Goal: Information Seeking & Learning: Learn about a topic

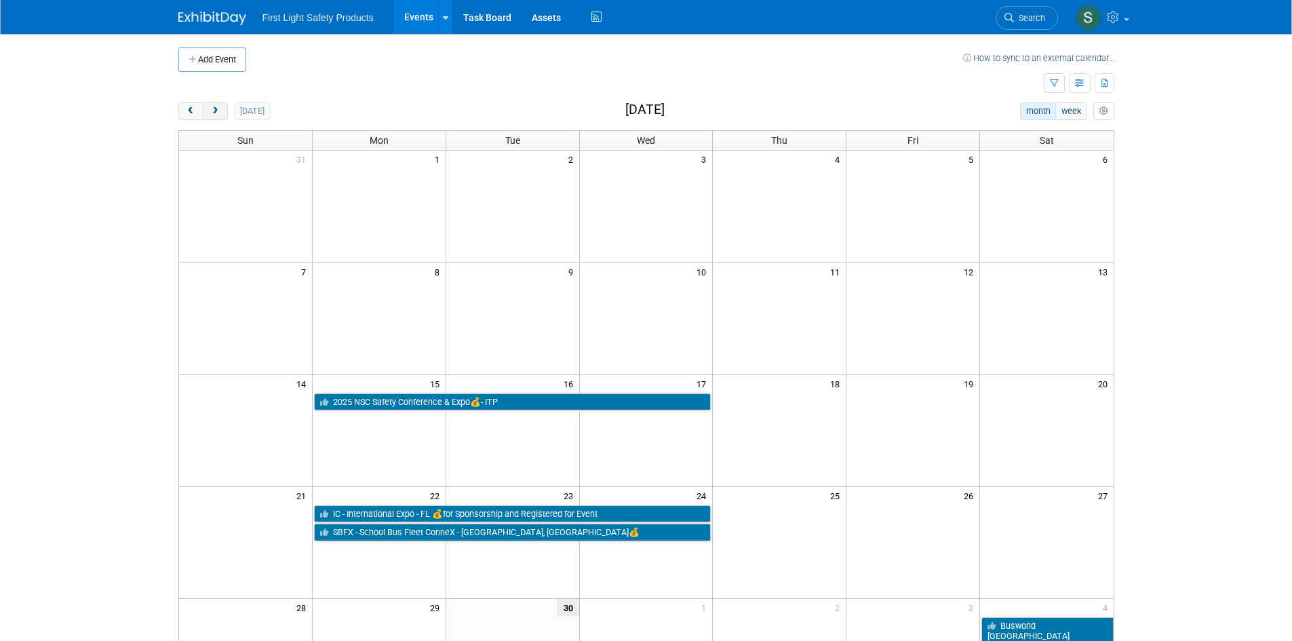
click at [218, 107] on span "next" at bounding box center [215, 111] width 10 height 9
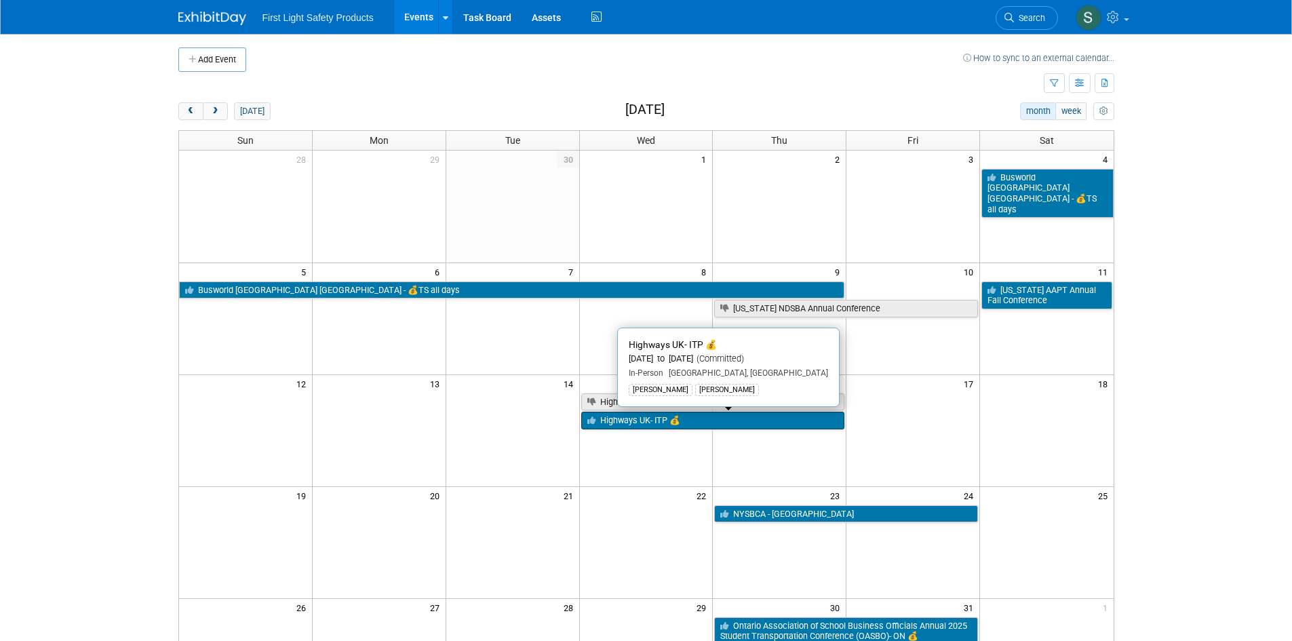
click at [659, 418] on link "Highways UK- ITP 💰" at bounding box center [713, 421] width 264 height 18
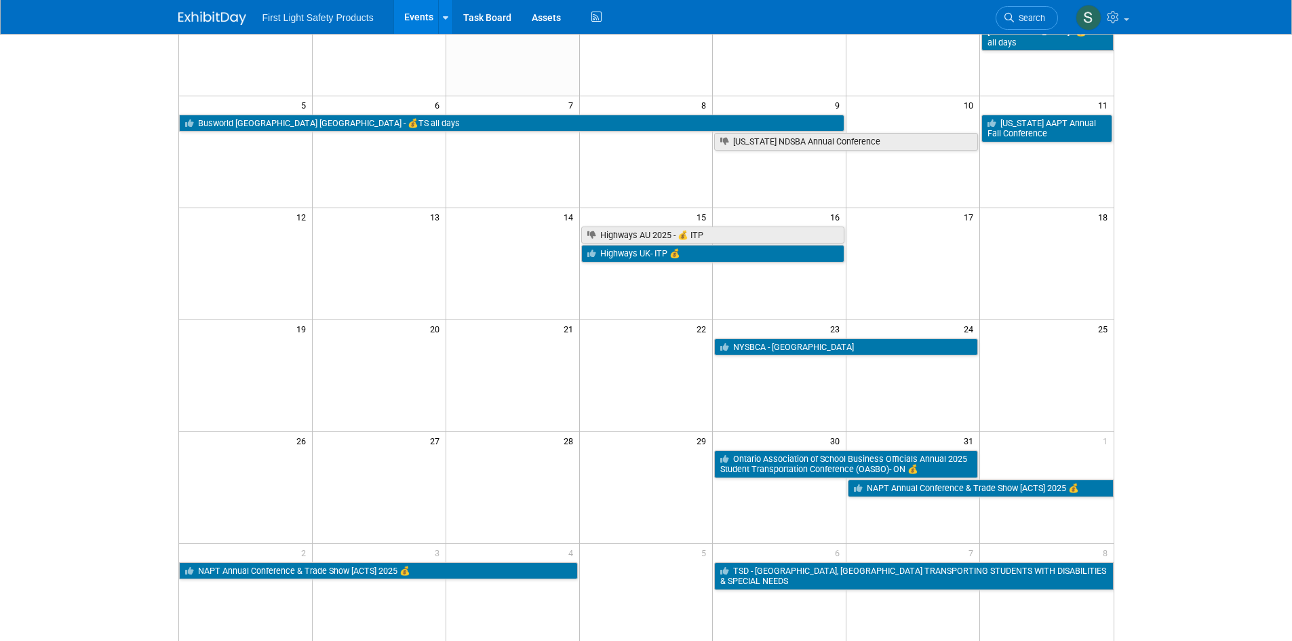
scroll to position [203, 0]
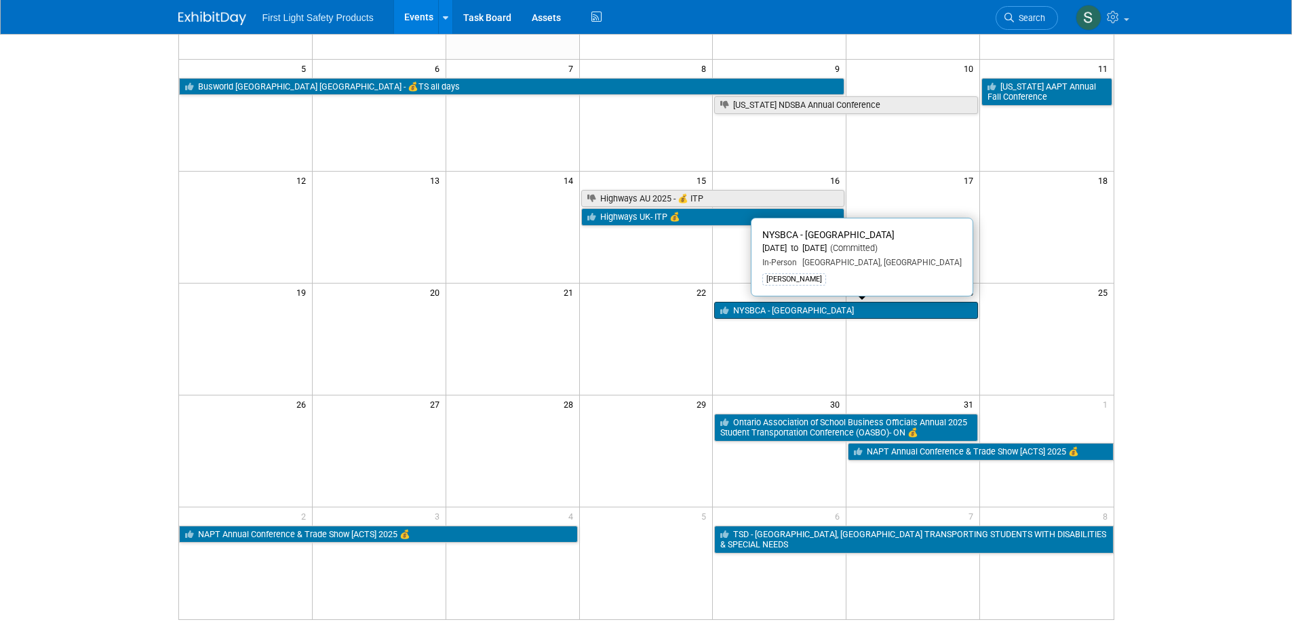
click at [799, 309] on link "NYSBCA - [GEOGRAPHIC_DATA]" at bounding box center [846, 311] width 264 height 18
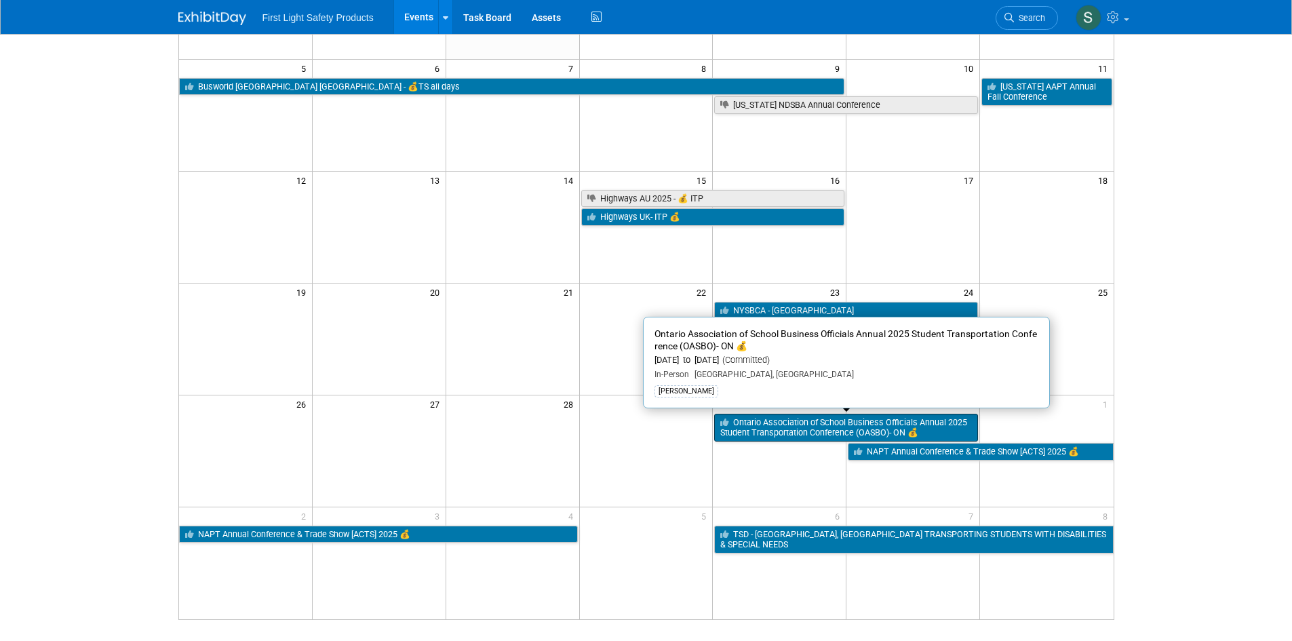
click at [798, 422] on link "Ontario Association of School Business Officials Annual 2025 Student Transporta…" at bounding box center [846, 428] width 264 height 28
click at [914, 426] on link "Ontario Association of School Business Officials Annual 2025 Student Transporta…" at bounding box center [846, 428] width 264 height 28
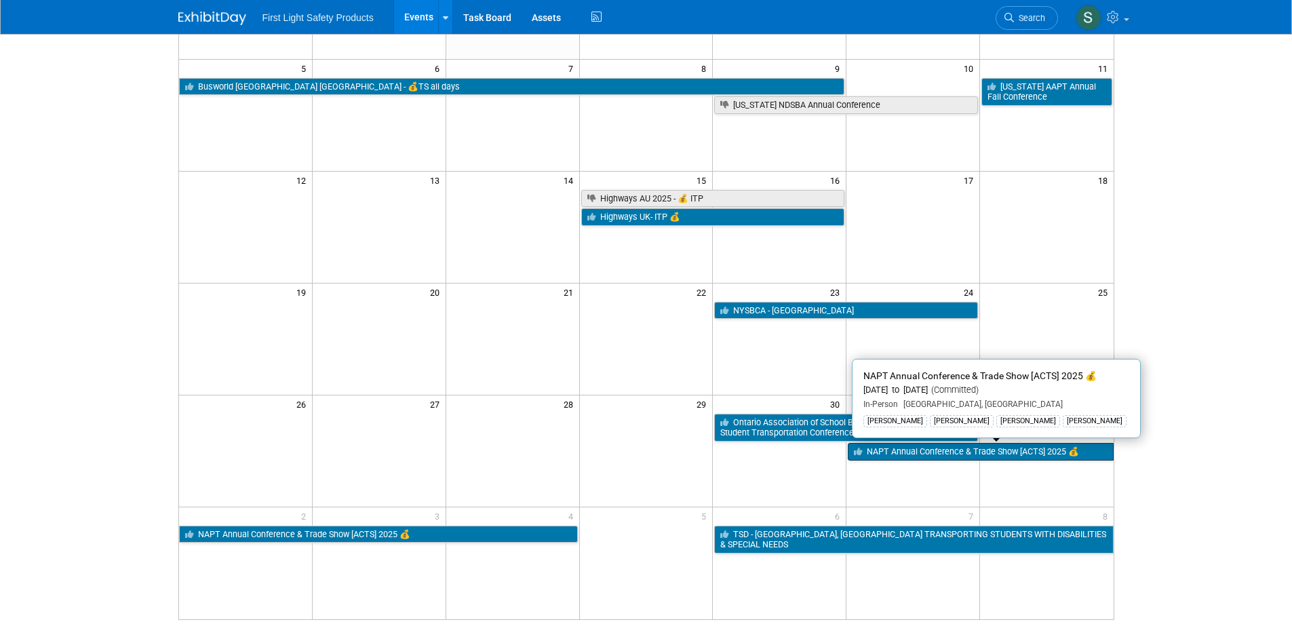
click at [1027, 452] on link "NAPT Annual Conference & Trade Show [ACTS] 2025 💰" at bounding box center [980, 452] width 265 height 18
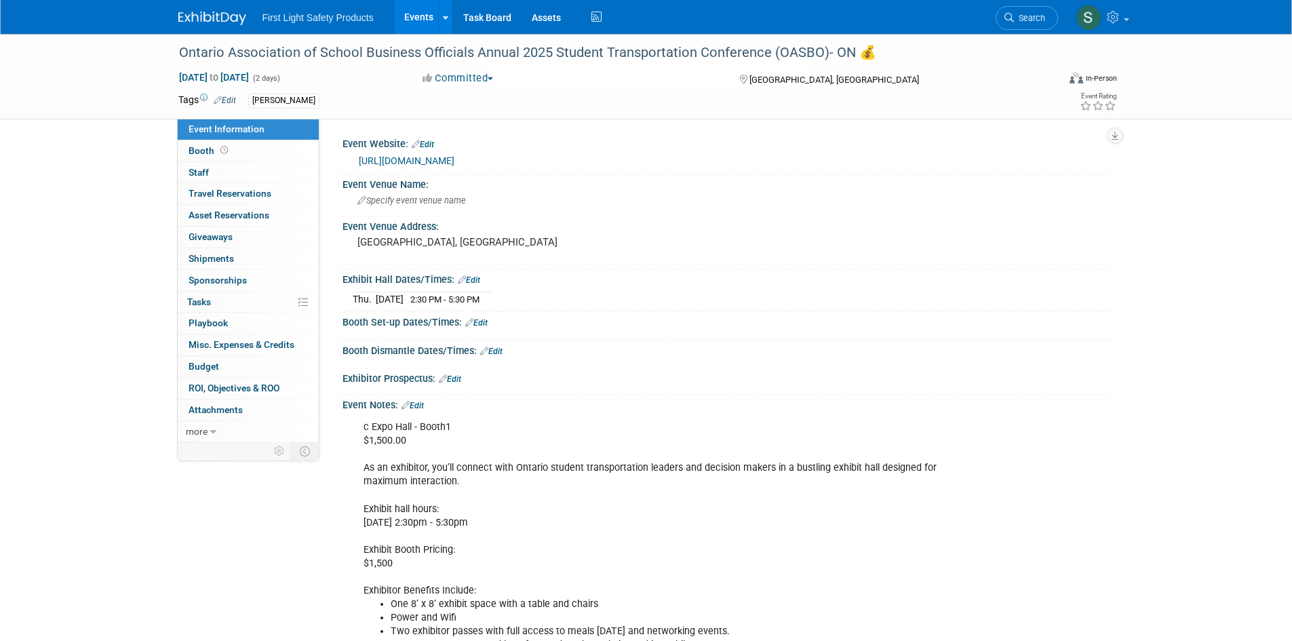
click at [454, 161] on link "https://site.pheedloop.com/event/OASBOSTC2025/sponsor" at bounding box center [407, 160] width 96 height 11
